Goal: Task Accomplishment & Management: Complete application form

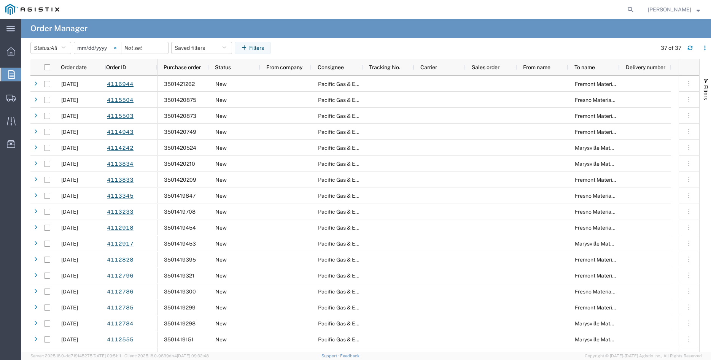
click at [121, 46] on svg-icon at bounding box center [115, 47] width 11 height 11
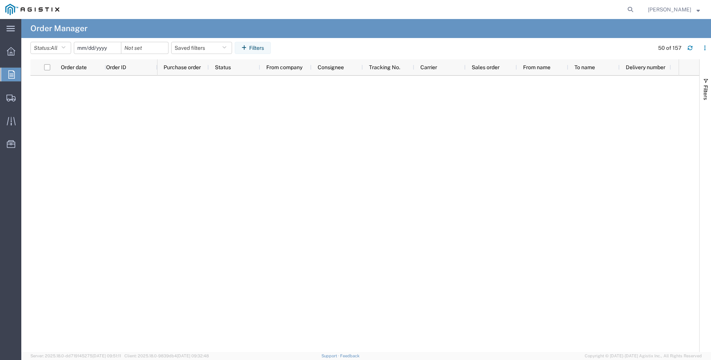
click at [94, 49] on input "date" at bounding box center [97, 47] width 47 height 11
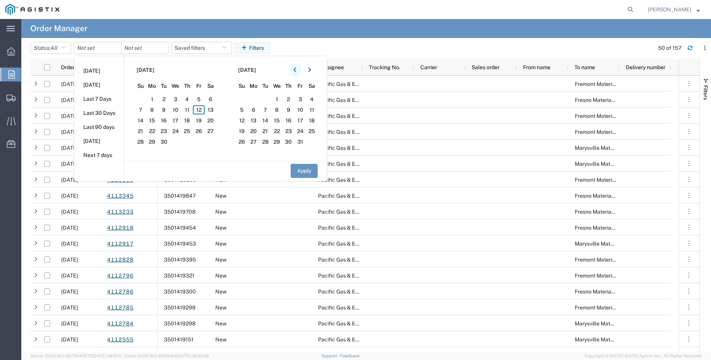
click at [297, 75] on button "button" at bounding box center [295, 70] width 12 height 12
click at [187, 130] on span "26" at bounding box center [187, 131] width 12 height 9
click at [306, 173] on button "Apply" at bounding box center [304, 171] width 27 height 14
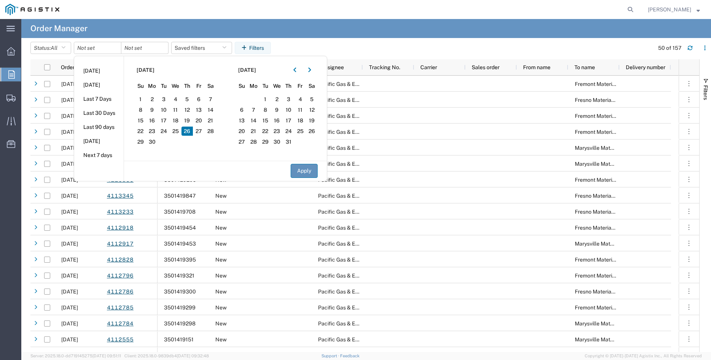
type input "[DATE]"
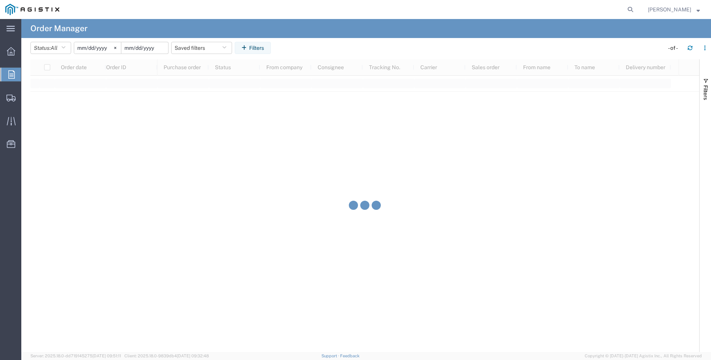
click at [150, 50] on input "date" at bounding box center [144, 47] width 47 height 11
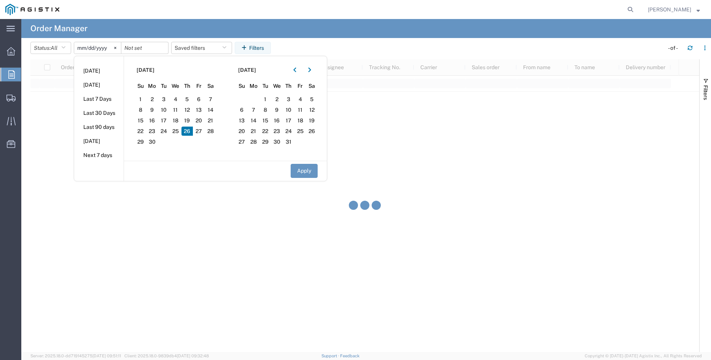
click at [193, 132] on span "26" at bounding box center [187, 131] width 12 height 9
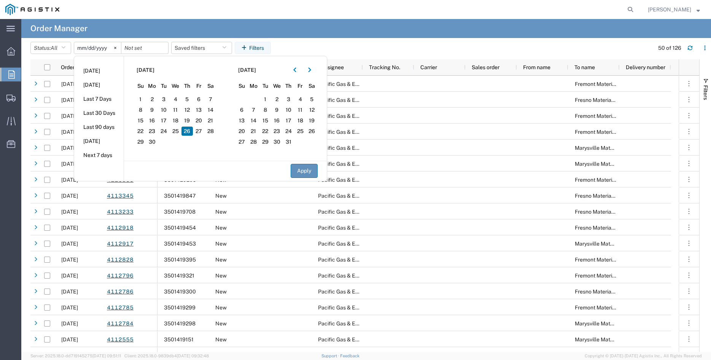
click at [307, 171] on button "Apply" at bounding box center [304, 171] width 27 height 14
type input "[DATE]"
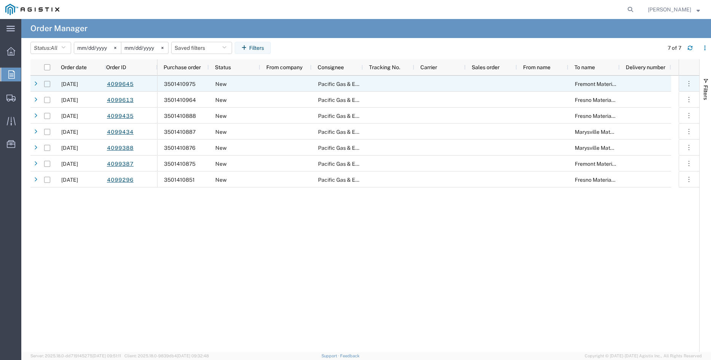
click at [48, 85] on input "Press Space to toggle row selection (unchecked)" at bounding box center [47, 84] width 6 height 6
checkbox input "true"
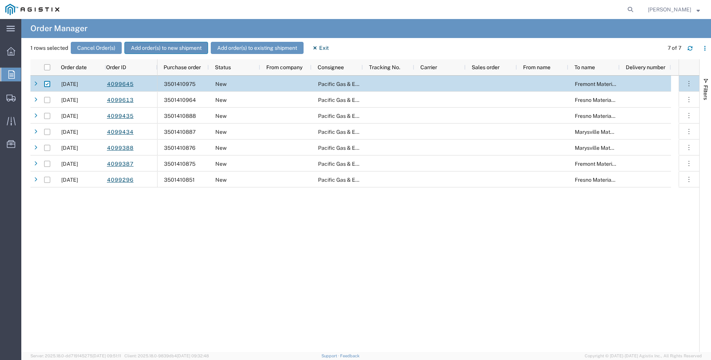
click at [163, 43] on button "Add order(s) to new shipment" at bounding box center [166, 48] width 84 height 12
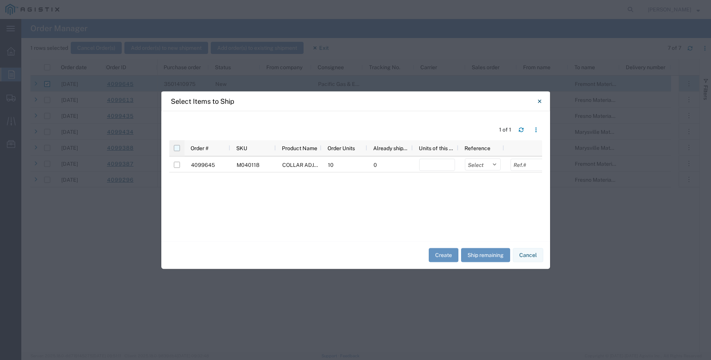
click at [177, 148] on input "checkbox" at bounding box center [177, 148] width 6 height 6
checkbox input "true"
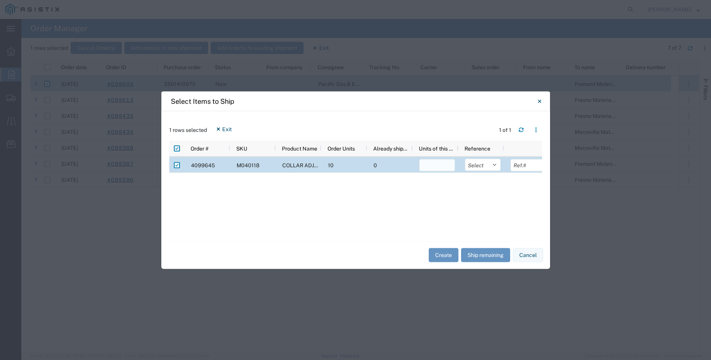
click at [427, 165] on input "number" at bounding box center [437, 165] width 36 height 12
type input "10"
click at [465, 159] on select "Select Purchase Order Delivery Number" at bounding box center [483, 165] width 36 height 12
select select "PURCHORD"
click option "Purchase Order" at bounding box center [0, 0] width 0 height 0
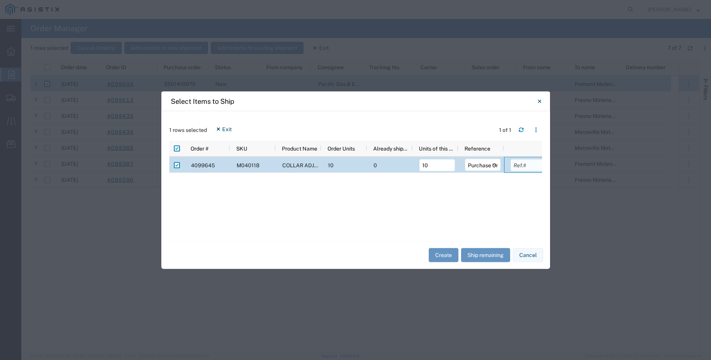
click at [517, 166] on input "text" at bounding box center [529, 165] width 36 height 12
type input "1061.60"
click at [448, 259] on button "Create" at bounding box center [444, 255] width 30 height 14
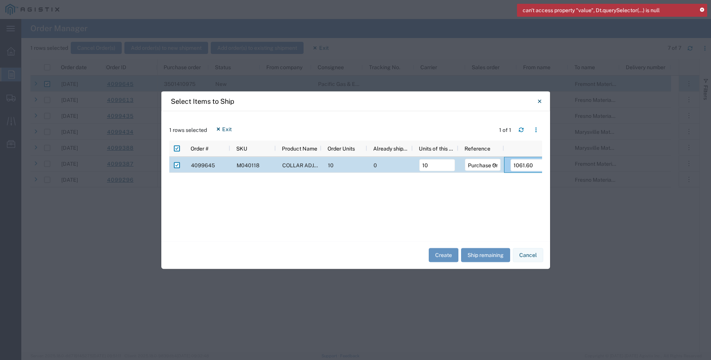
click at [703, 11] on icon at bounding box center [702, 10] width 4 height 4
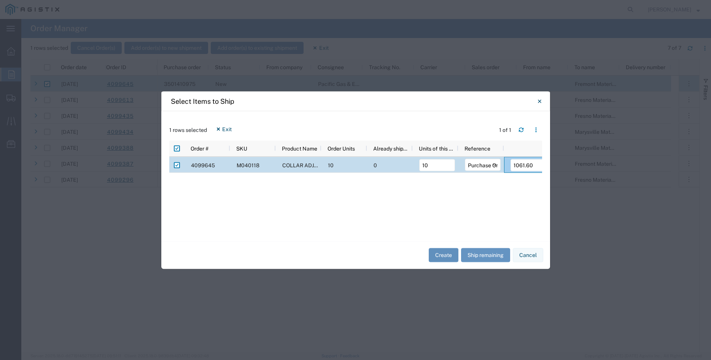
click at [439, 255] on button "Create" at bounding box center [444, 255] width 30 height 14
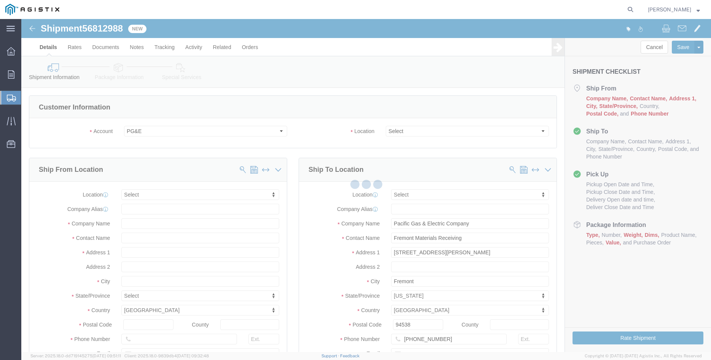
select select
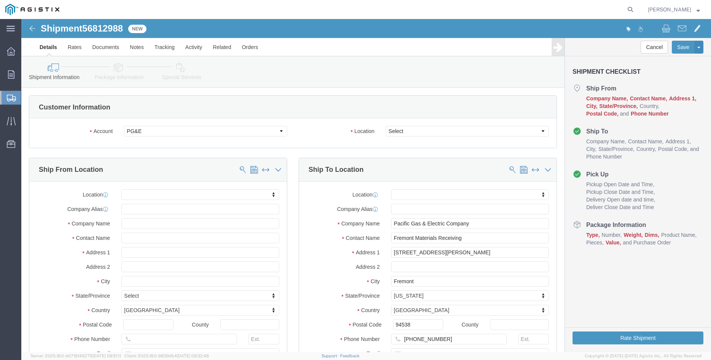
click select "Select All Others [GEOGRAPHIC_DATA] [GEOGRAPHIC_DATA] [GEOGRAPHIC_DATA] [GEOGRA…"
select select "19740"
click option "Fremont [GEOGRAPHIC_DATA]"
click body "Shipment 56812988 New Details Rates Documents Notes Tracking Activity Related O…"
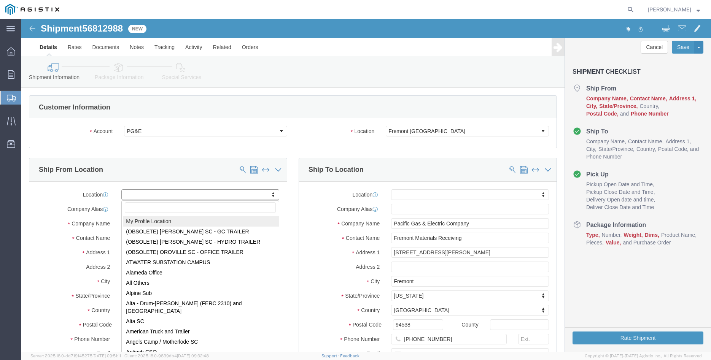
select select "MYPROFILE"
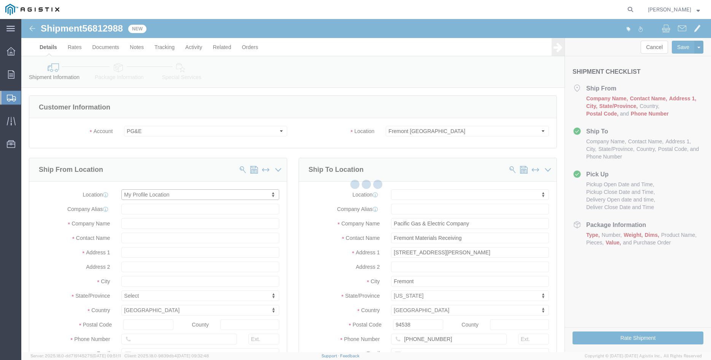
type input "305 [PERSON_NAME] DANCER DR"
type input "95377"
type input "[PHONE_NUMBER]"
type input "[PERSON_NAME][EMAIL_ADDRESS][DOMAIN_NAME]"
checkbox input "true"
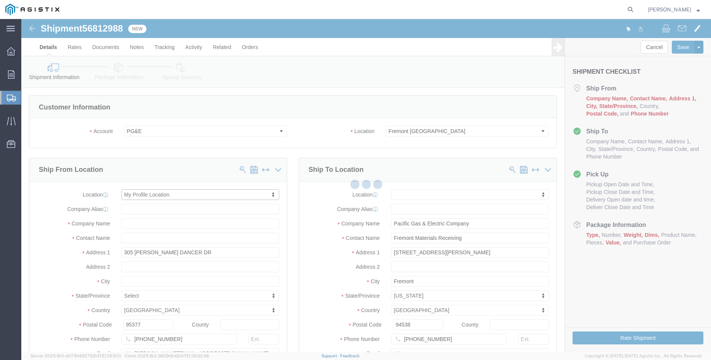
type input "[PERSON_NAME] Iron Works Inc"
type input "[PERSON_NAME]"
select select "CA"
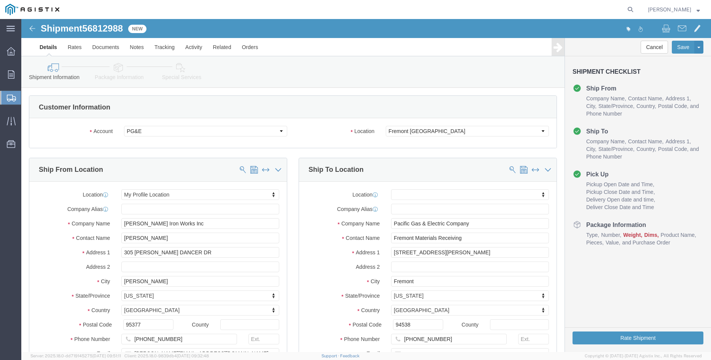
click div "Ship From Location Location My Profile Location My Profile Location (OBSOLETE) …"
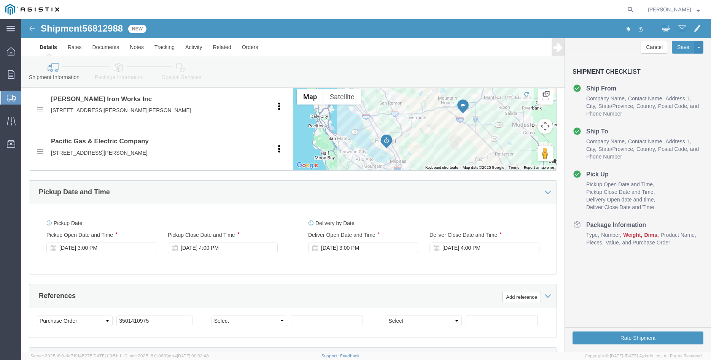
scroll to position [427, 0]
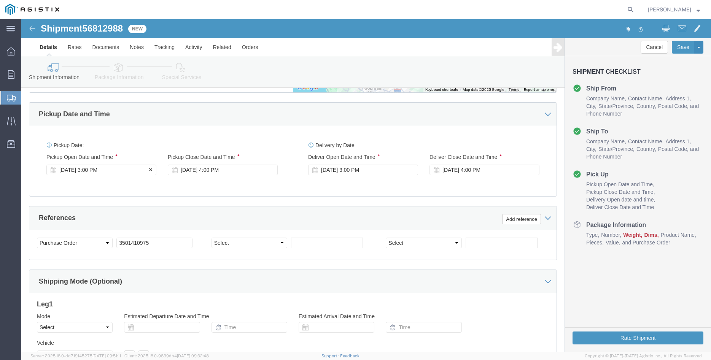
click div "[DATE] 3:00 PM"
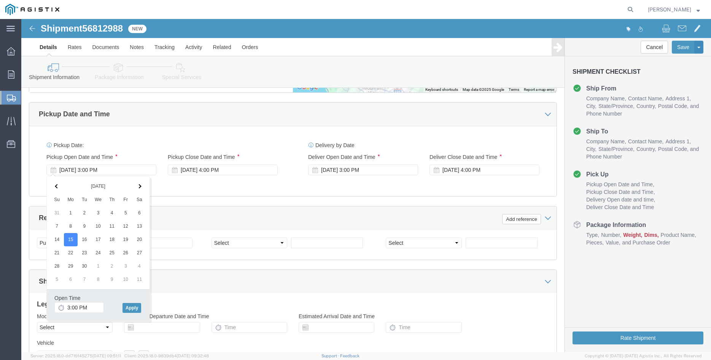
click icon
click input "3:00 PM"
type input "8:00 AM"
click button "Apply"
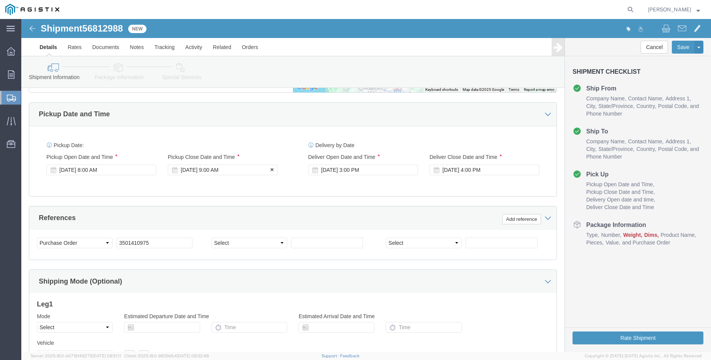
click div "[DATE] 9:00 AM"
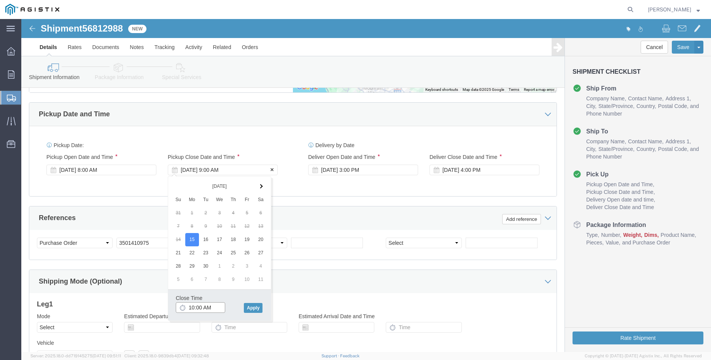
type input "10:00 AM"
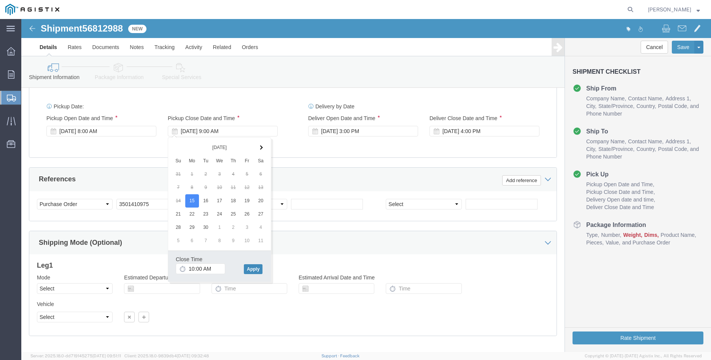
click button "Apply"
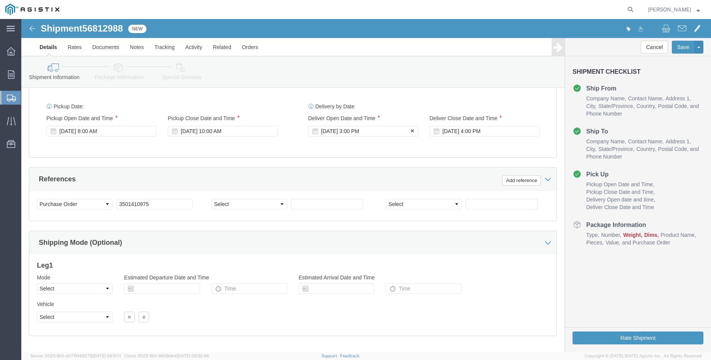
click div "[DATE] 3:00 PM"
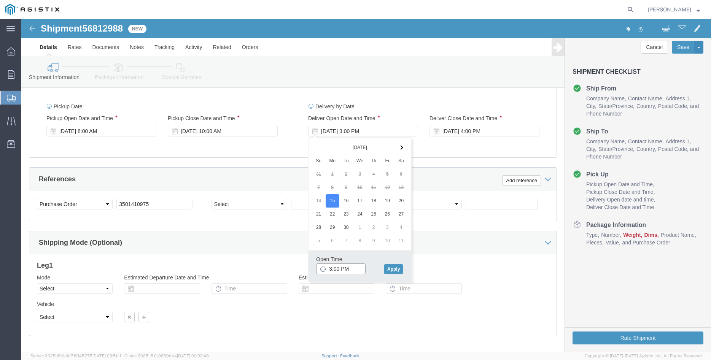
click input "3:00 PM"
type input "11:00 AM"
click button "Apply"
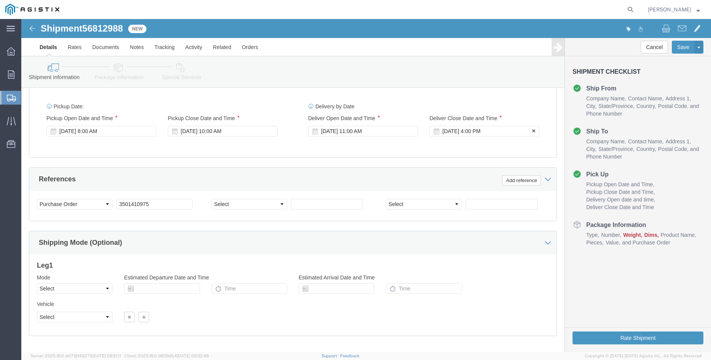
click div "[DATE] 4:00 PM"
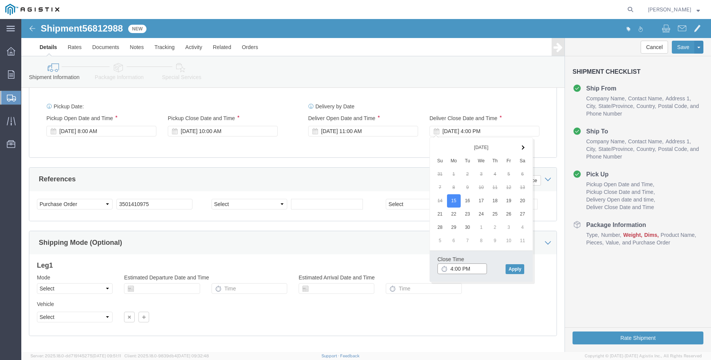
click input "4:00 PM"
type input "3:00 PM"
click button "Apply"
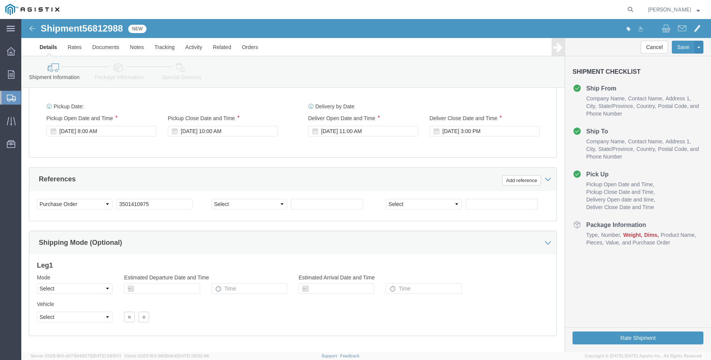
click div "Please fix the following errors Customer Information Account Select [PERSON_NAM…"
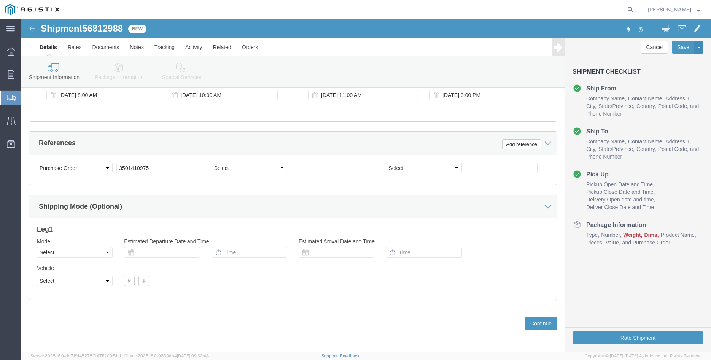
scroll to position [503, 0]
click select "Select Air Less than Truckload Multi-Leg Ocean Freight Rail Small Parcel Truckl…"
select select "LTL"
click option "Less than Truckload"
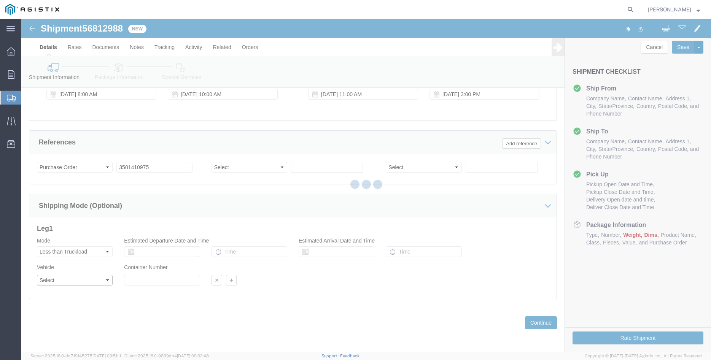
click select "Select"
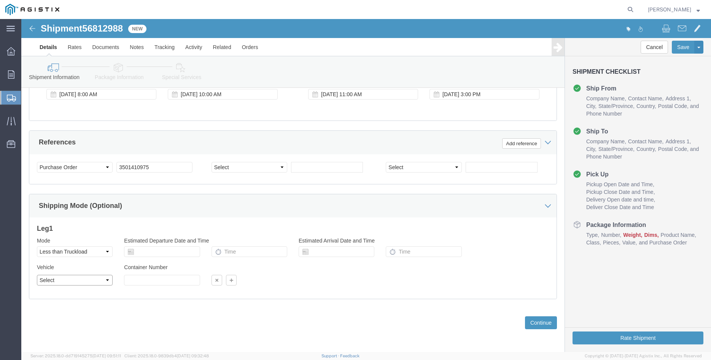
select select "STTR"
click option "Straight Truck"
click div "Previous Continue"
click button "Continue"
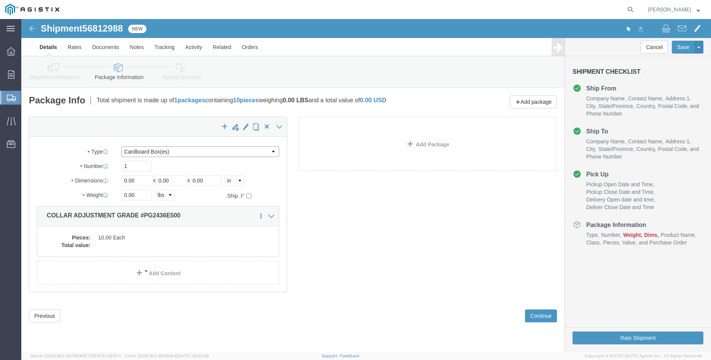
click select "Select Bulk Bundle(s) Cardboard Box(es) Carton(s) Crate(s) Drum(s) (Fiberboard)…"
select select "PONS"
click option "Pallet(s) Oversized (Not Stackable)"
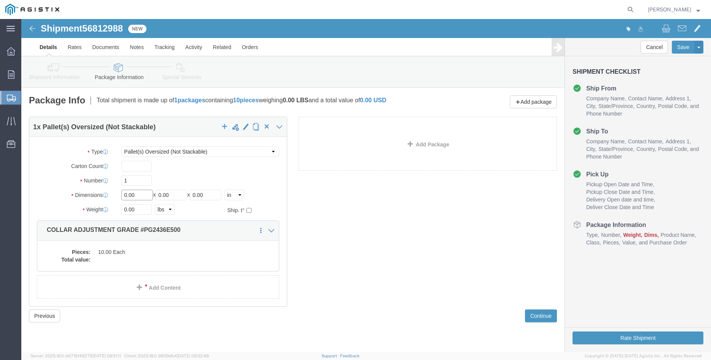
click input "0.00"
type input "29"
type input "42"
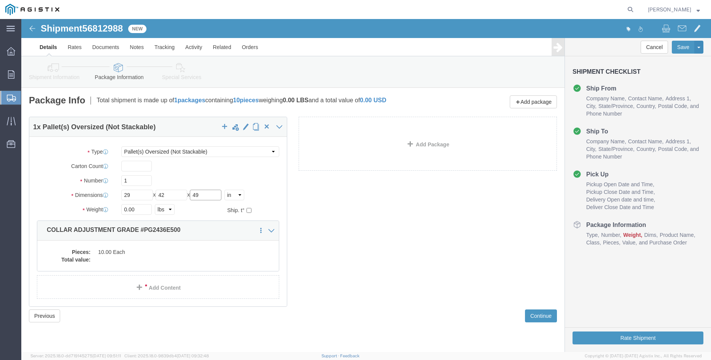
type input "49"
click input "0.00"
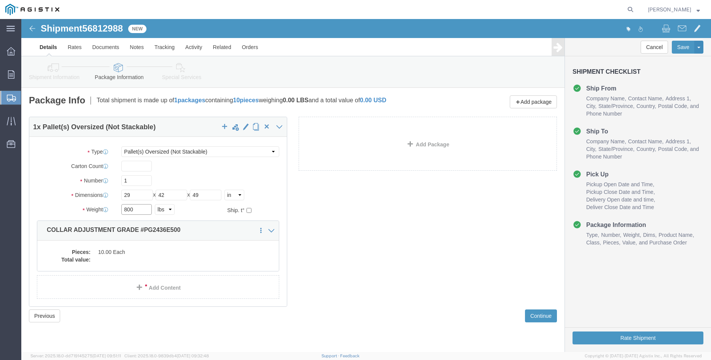
type input "800"
click label "Number"
click dd
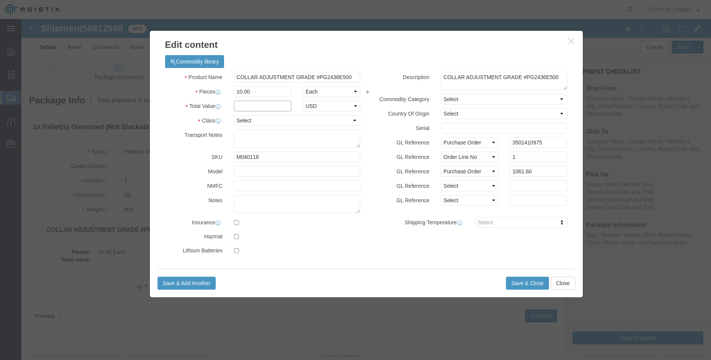
click input "text"
type input "1061.60"
click select "Select 50 55 60 65 70 85 92.5 100 125 175 250 300 400"
select select "100"
click option "100"
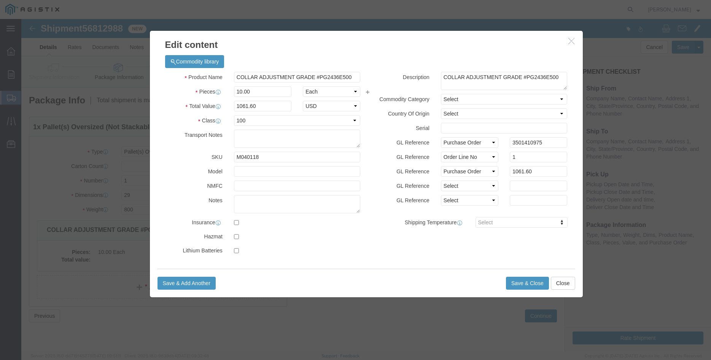
click label "GL Reference"
click button "Save & Close"
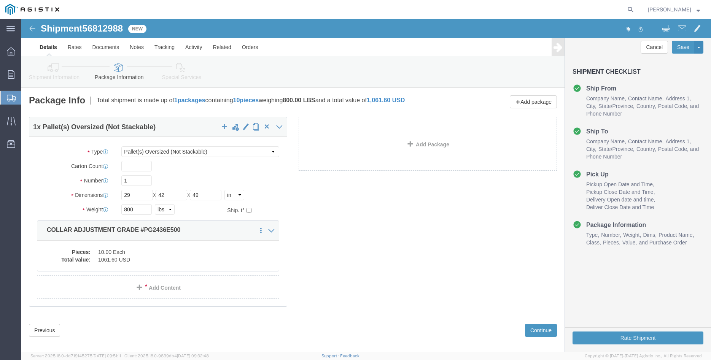
scroll to position [8, 0]
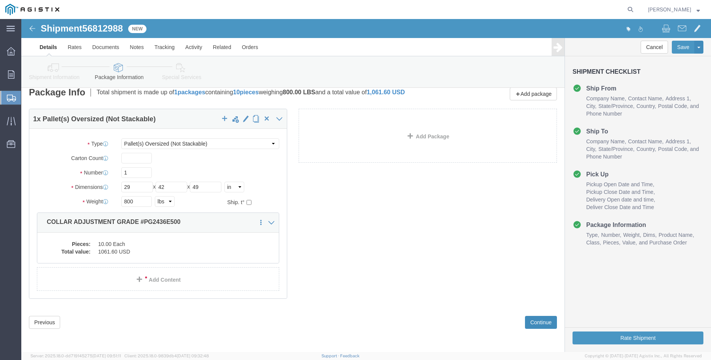
click button "Continue"
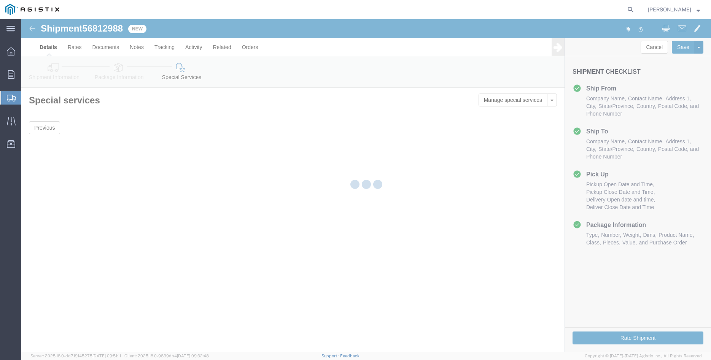
scroll to position [0, 0]
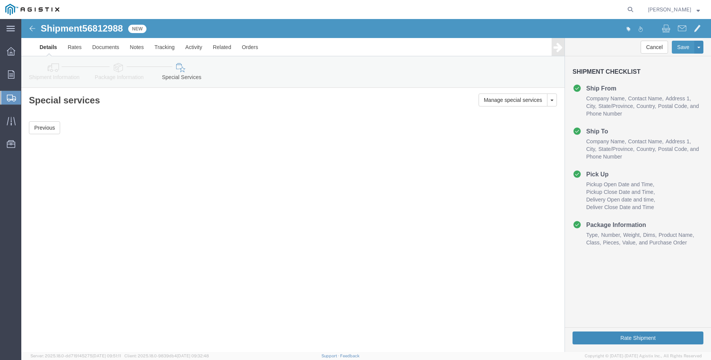
click button "Rate Shipment"
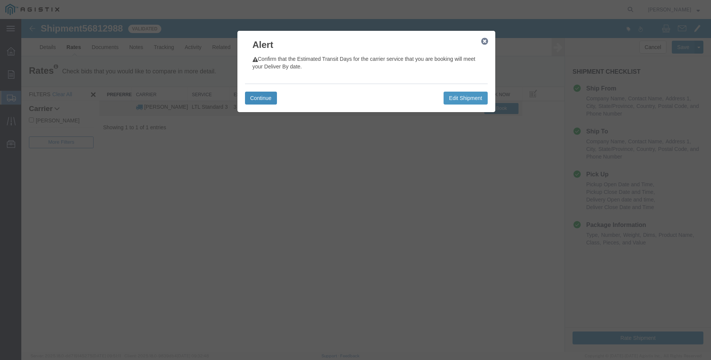
click at [258, 96] on button "Continue" at bounding box center [261, 98] width 32 height 13
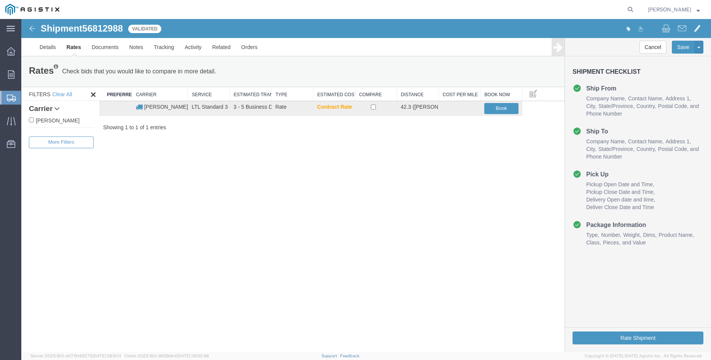
click at [32, 120] on input "[PERSON_NAME]" at bounding box center [31, 120] width 5 height 5
checkbox input "true"
click at [375, 107] on input "checkbox" at bounding box center [373, 107] width 5 height 5
checkbox input "true"
click at [503, 109] on button "Book" at bounding box center [501, 108] width 34 height 11
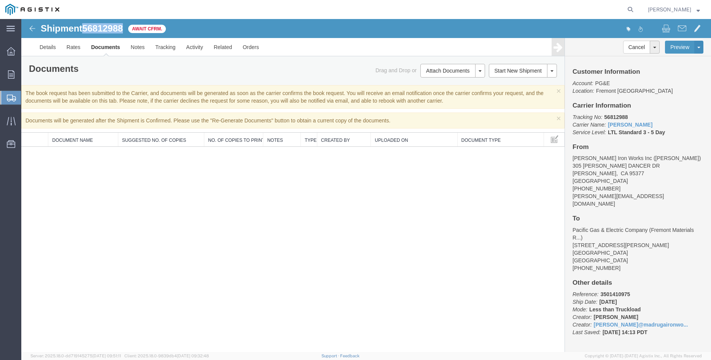
drag, startPoint x: 86, startPoint y: 31, endPoint x: 123, endPoint y: 29, distance: 37.4
click at [123, 29] on span "56812988" at bounding box center [102, 28] width 41 height 10
copy span "56812988"
click at [387, 266] on div "Shipment 56812988 0 of 0 Await Cfrm. Details Rates Documents Notes Tracking Act…" at bounding box center [366, 185] width 690 height 333
